Goal: Obtain resource: Obtain resource

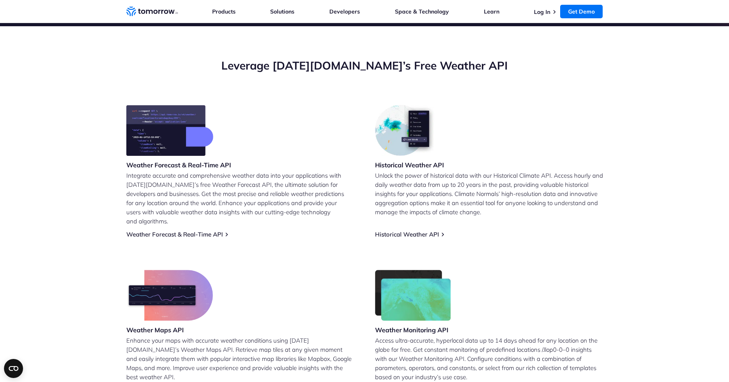
scroll to position [263, 0]
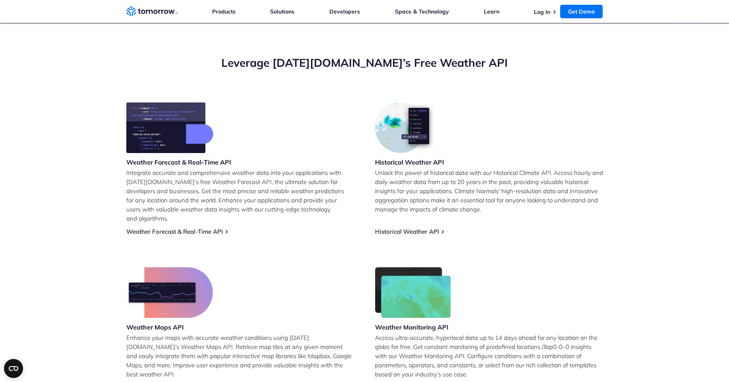
click at [167, 142] on img at bounding box center [169, 127] width 87 height 51
click at [205, 132] on img at bounding box center [169, 127] width 87 height 51
click at [190, 228] on link "Weather Forecast & Real-Time API" at bounding box center [174, 232] width 97 height 8
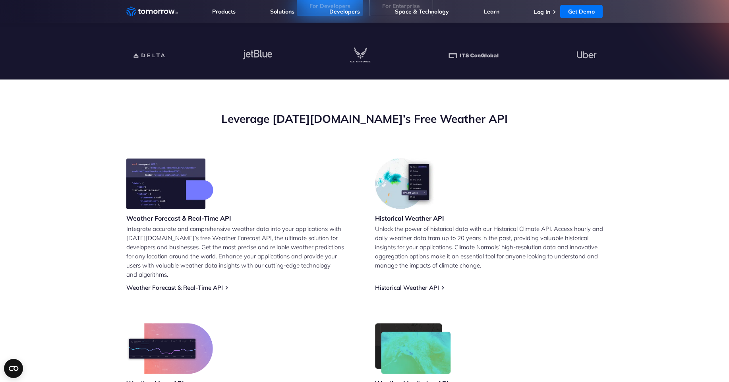
scroll to position [204, 0]
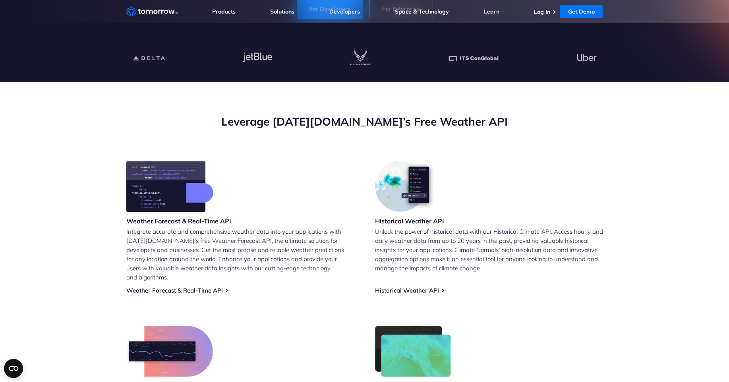
click at [167, 191] on img at bounding box center [169, 186] width 87 height 51
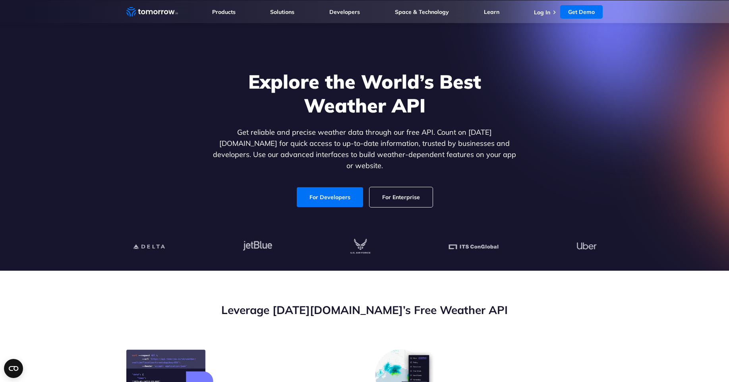
scroll to position [0, 0]
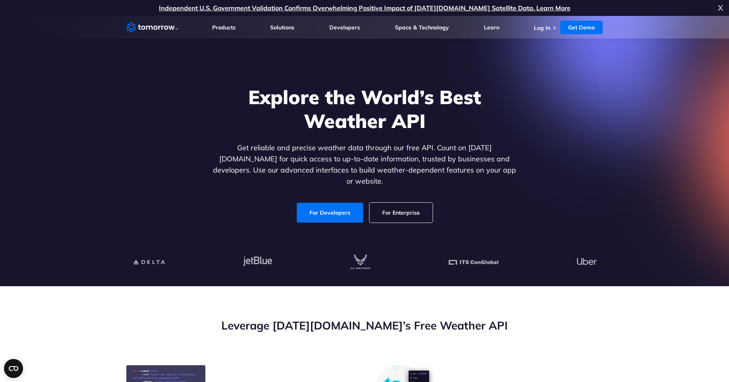
click at [366, 325] on h2 "Leverage [DATE][DOMAIN_NAME]’s Free Weather API" at bounding box center [364, 325] width 477 height 15
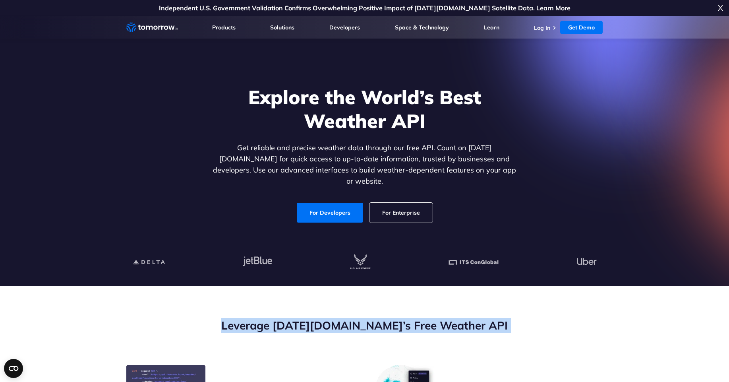
click at [366, 325] on h2 "Leverage Tomorrow.io’s Free Weather API" at bounding box center [364, 325] width 477 height 15
click at [343, 206] on link "For Developers" at bounding box center [330, 213] width 66 height 20
click at [340, 333] on div "Leverage Tomorrow.io’s Free Weather API" at bounding box center [364, 341] width 477 height 47
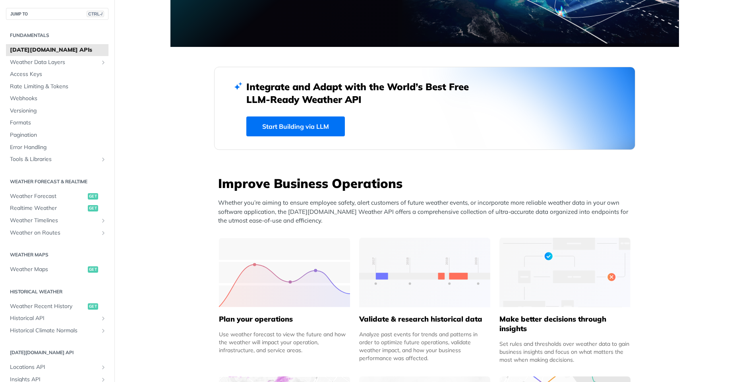
scroll to position [3, 0]
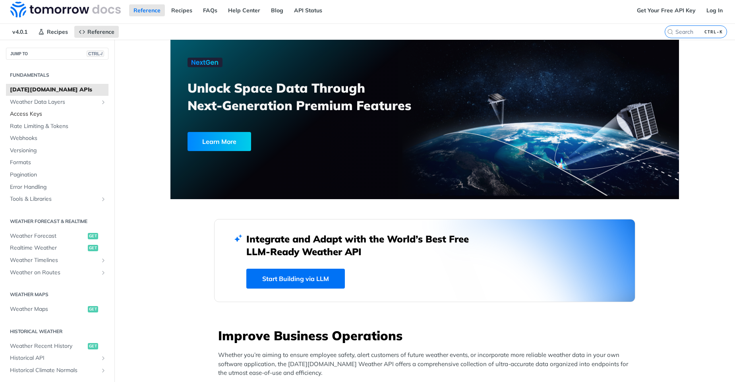
click at [37, 111] on span "Access Keys" at bounding box center [58, 114] width 97 height 8
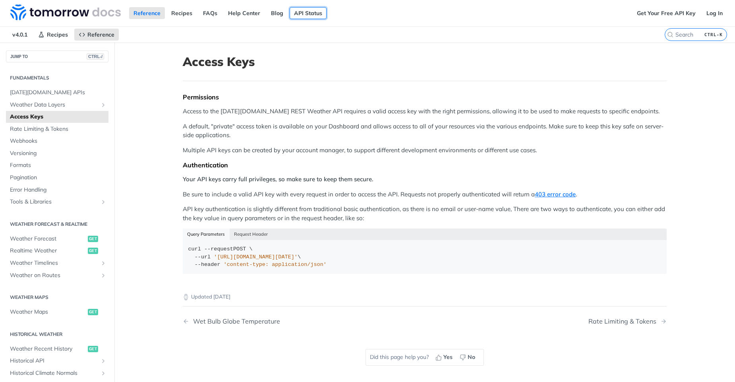
click at [300, 17] on link "API Status" at bounding box center [308, 13] width 37 height 12
click at [671, 10] on link "Get Your Free API Key" at bounding box center [667, 13] width 68 height 12
click at [34, 360] on span "Historical API" at bounding box center [54, 361] width 88 height 8
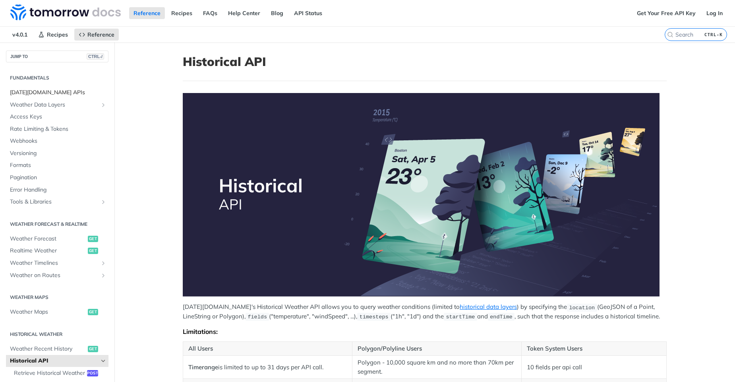
click at [25, 92] on span "[DATE][DOMAIN_NAME] APIs" at bounding box center [58, 93] width 97 height 8
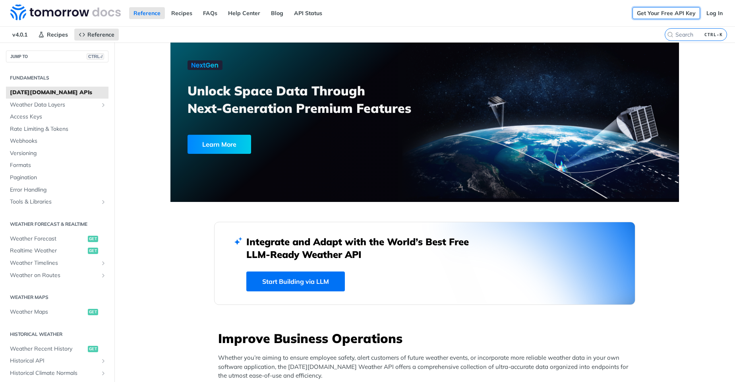
click at [664, 17] on link "Get Your Free API Key" at bounding box center [667, 13] width 68 height 12
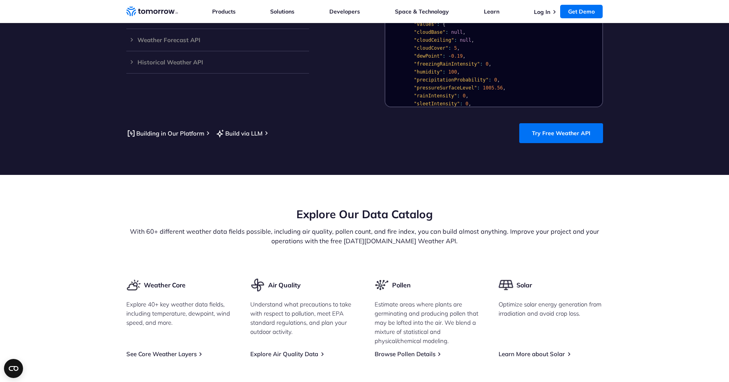
scroll to position [834, 0]
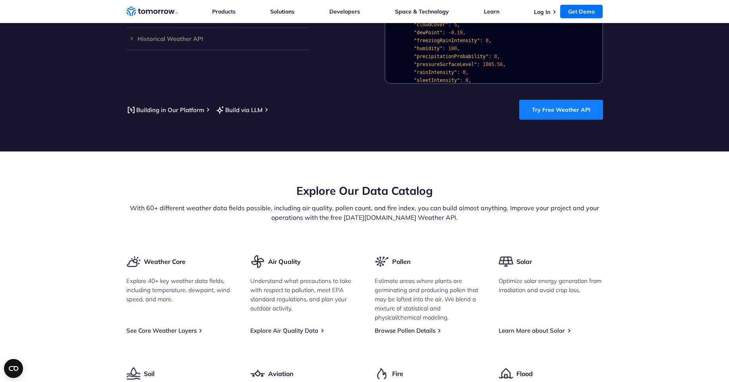
click at [562, 100] on link "Try Free Weather API" at bounding box center [562, 110] width 84 height 20
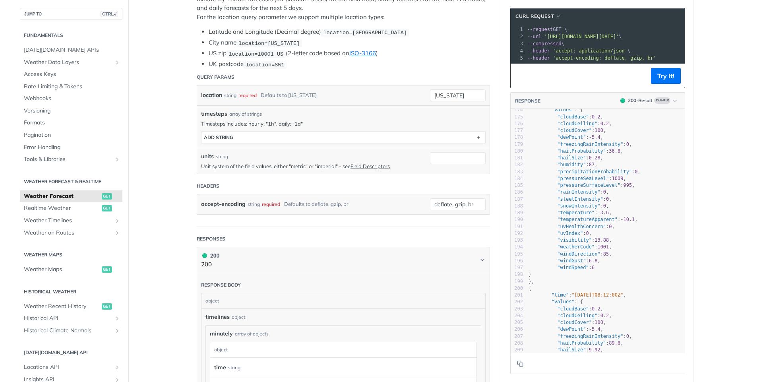
scroll to position [175, 0]
